Goal: Communication & Community: Participate in discussion

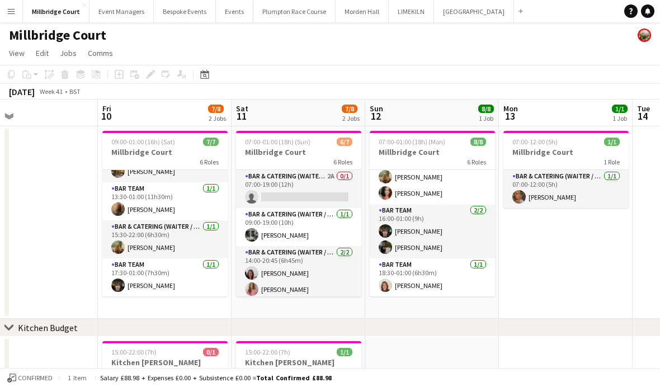
scroll to position [118, 0]
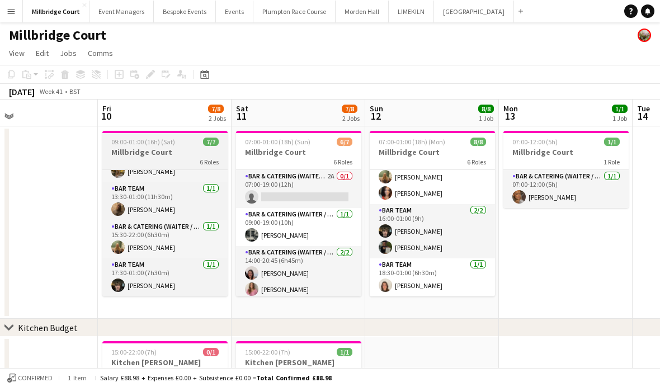
click at [200, 161] on span "6 Roles" at bounding box center [209, 162] width 19 height 8
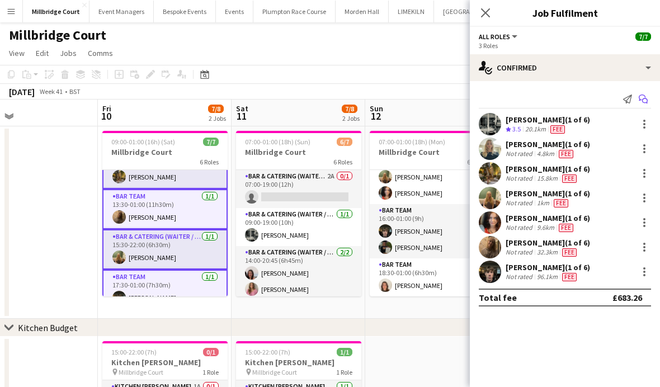
click at [646, 100] on icon "Start chat" at bounding box center [643, 99] width 9 height 9
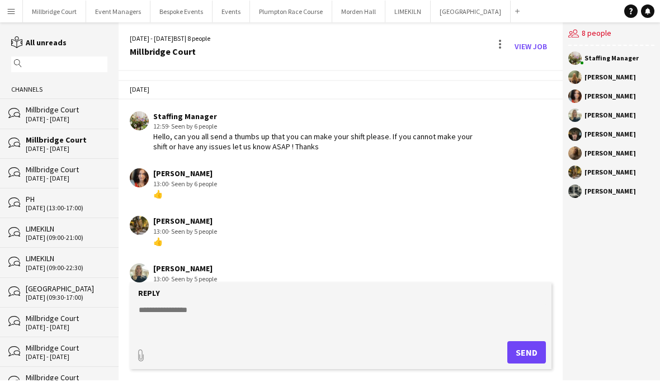
scroll to position [40, 0]
click at [83, 175] on div "[DATE] - [DATE]" at bounding box center [67, 179] width 82 height 8
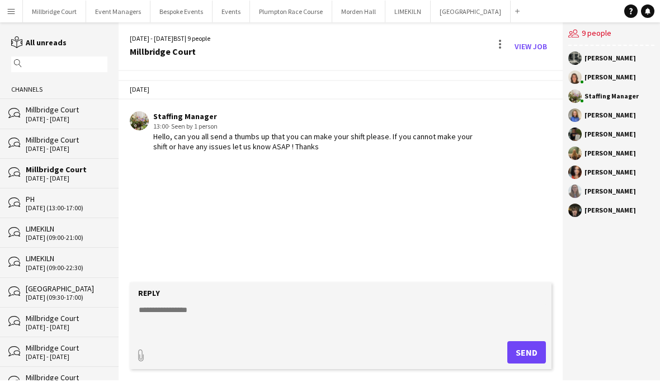
click at [73, 123] on div "[DATE] - [DATE]" at bounding box center [67, 119] width 82 height 8
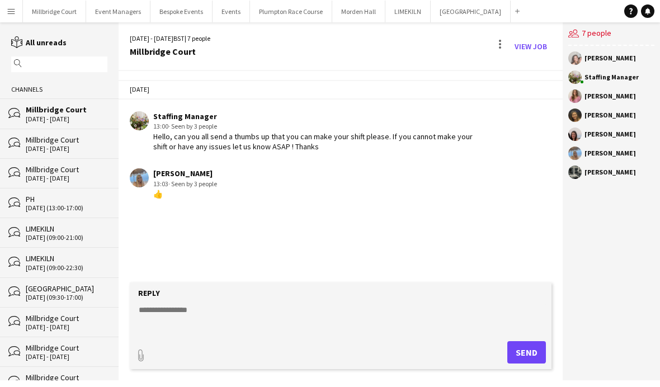
scroll to position [40, 0]
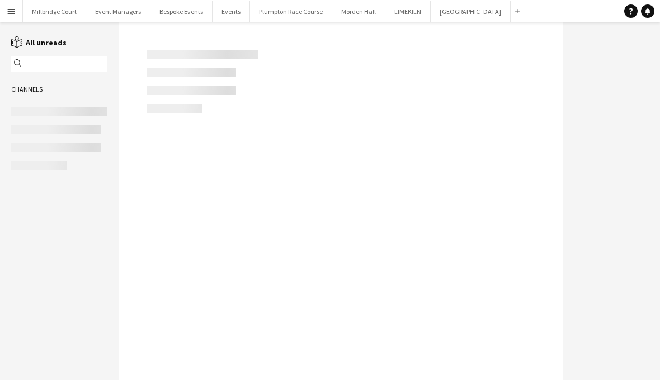
click at [65, 18] on button "Millbridge Court Close" at bounding box center [54, 12] width 63 height 22
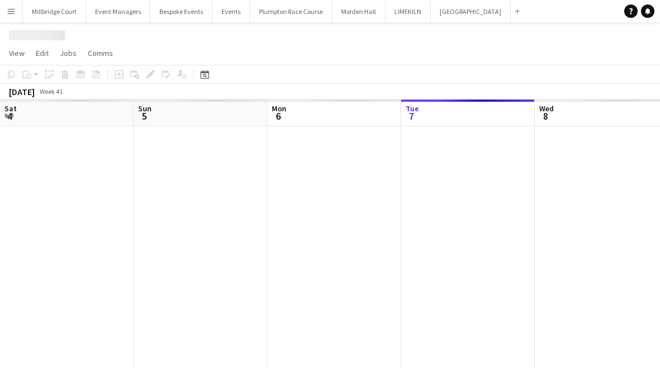
scroll to position [0, 268]
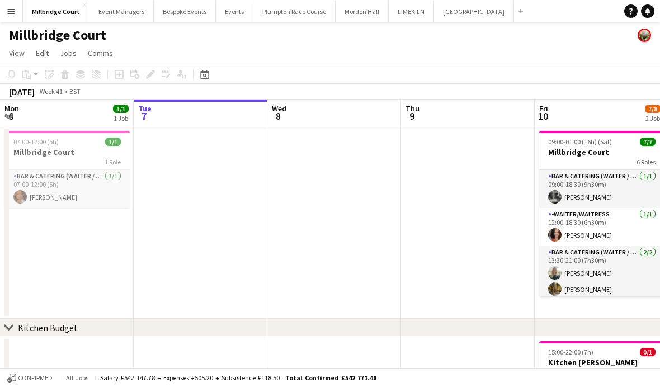
click at [58, 21] on button "Millbridge Court Close" at bounding box center [56, 12] width 67 height 22
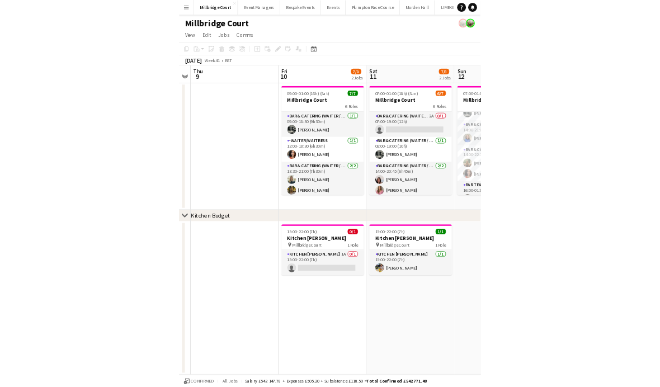
scroll to position [1, 0]
